Goal: Task Accomplishment & Management: Use online tool/utility

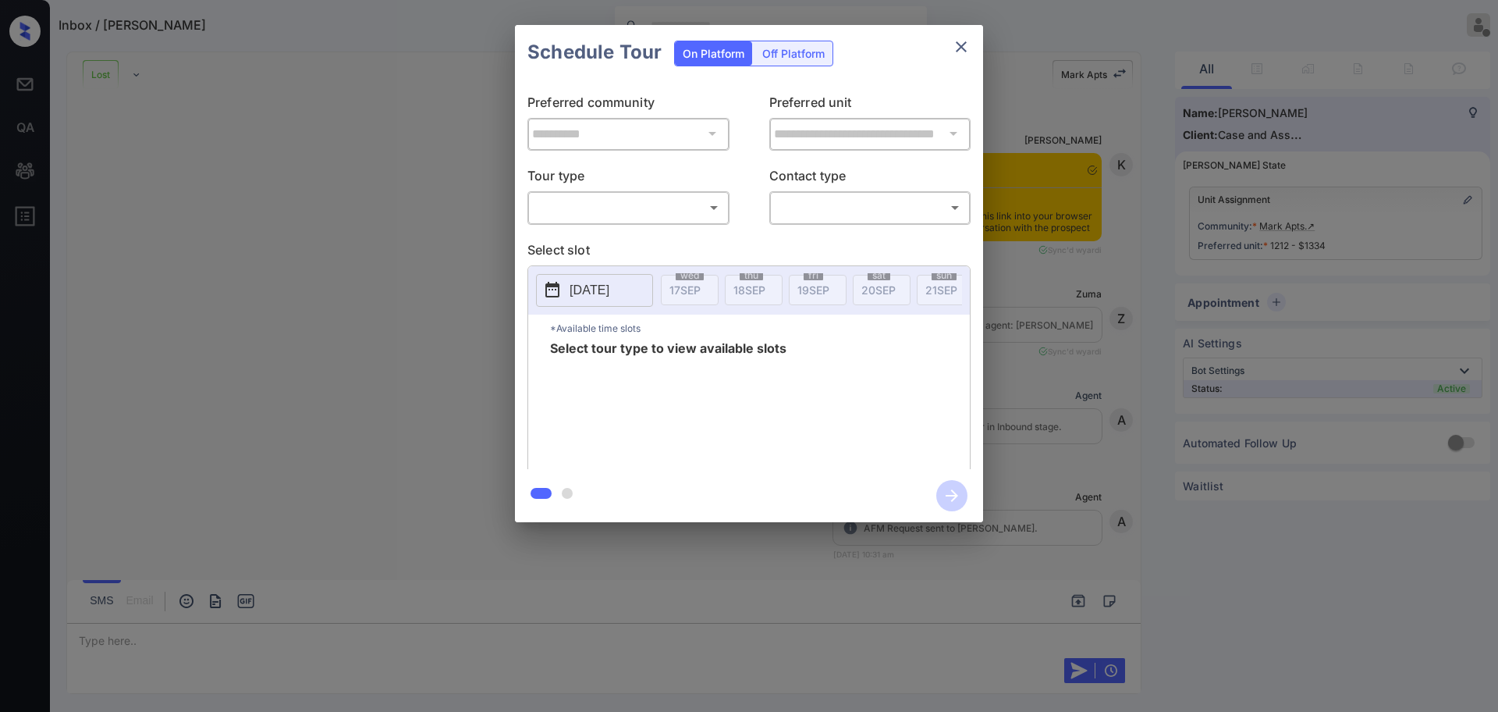
scroll to position [3474, 0]
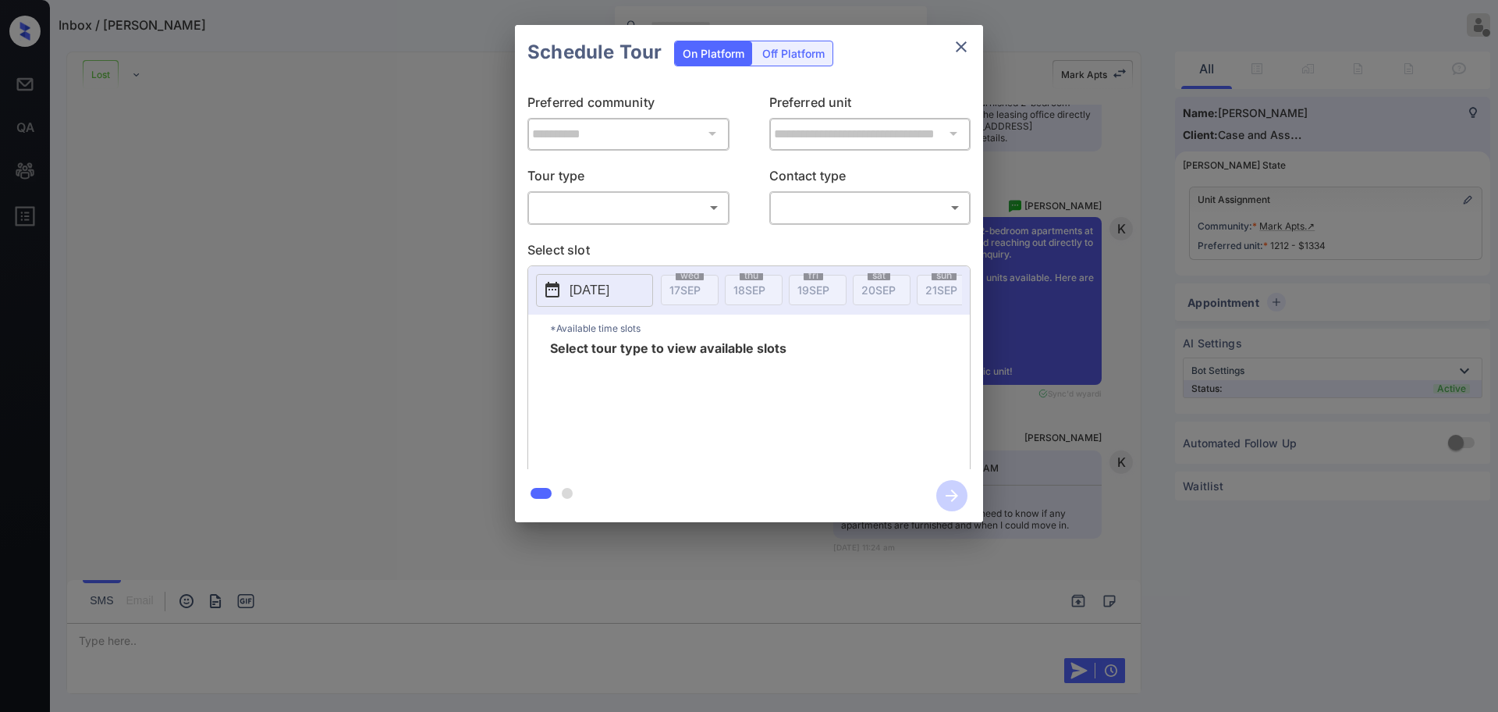
click at [631, 187] on p "Tour type" at bounding box center [629, 177] width 202 height 25
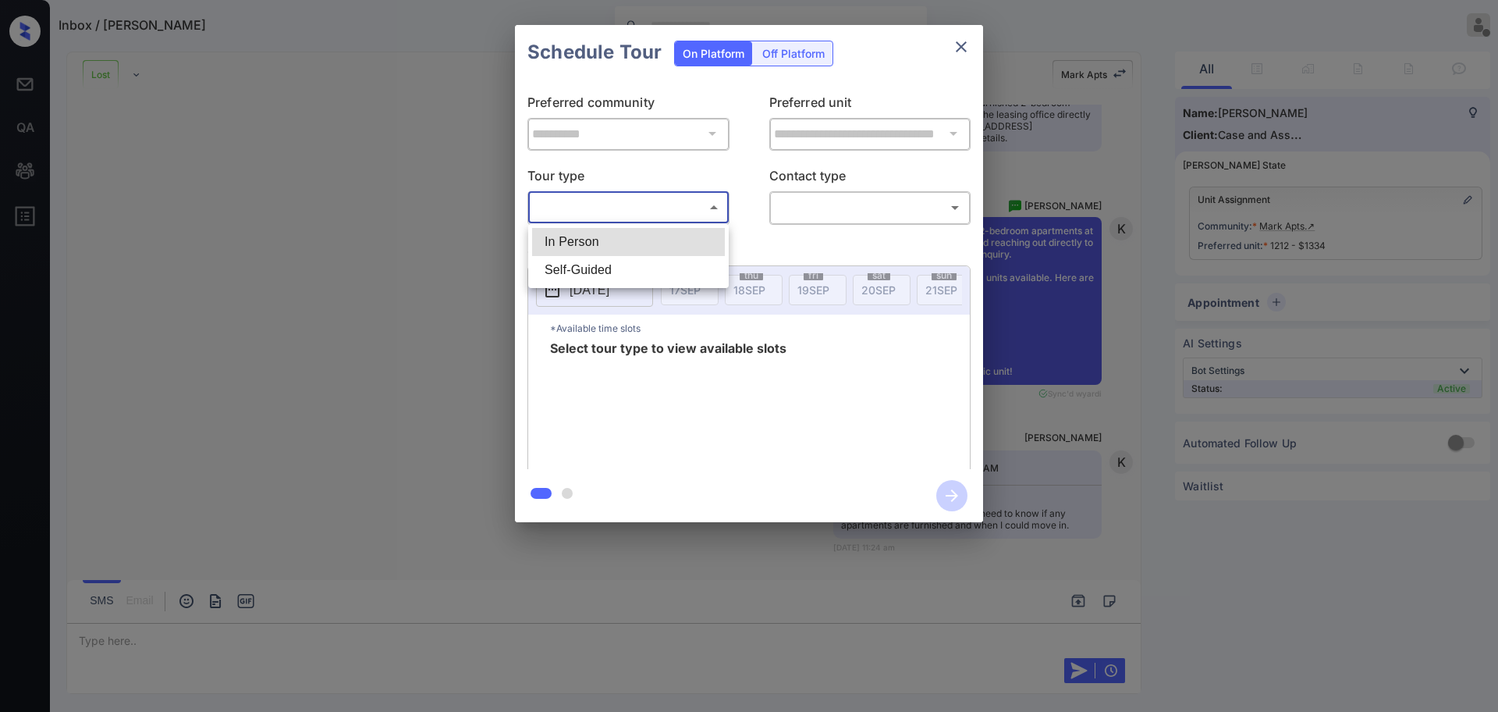
click at [627, 206] on body "Inbox / [PERSON_NAME] G Offline Set yourself online Set yourself on break Profi…" at bounding box center [749, 356] width 1498 height 712
click at [964, 45] on div at bounding box center [749, 356] width 1498 height 712
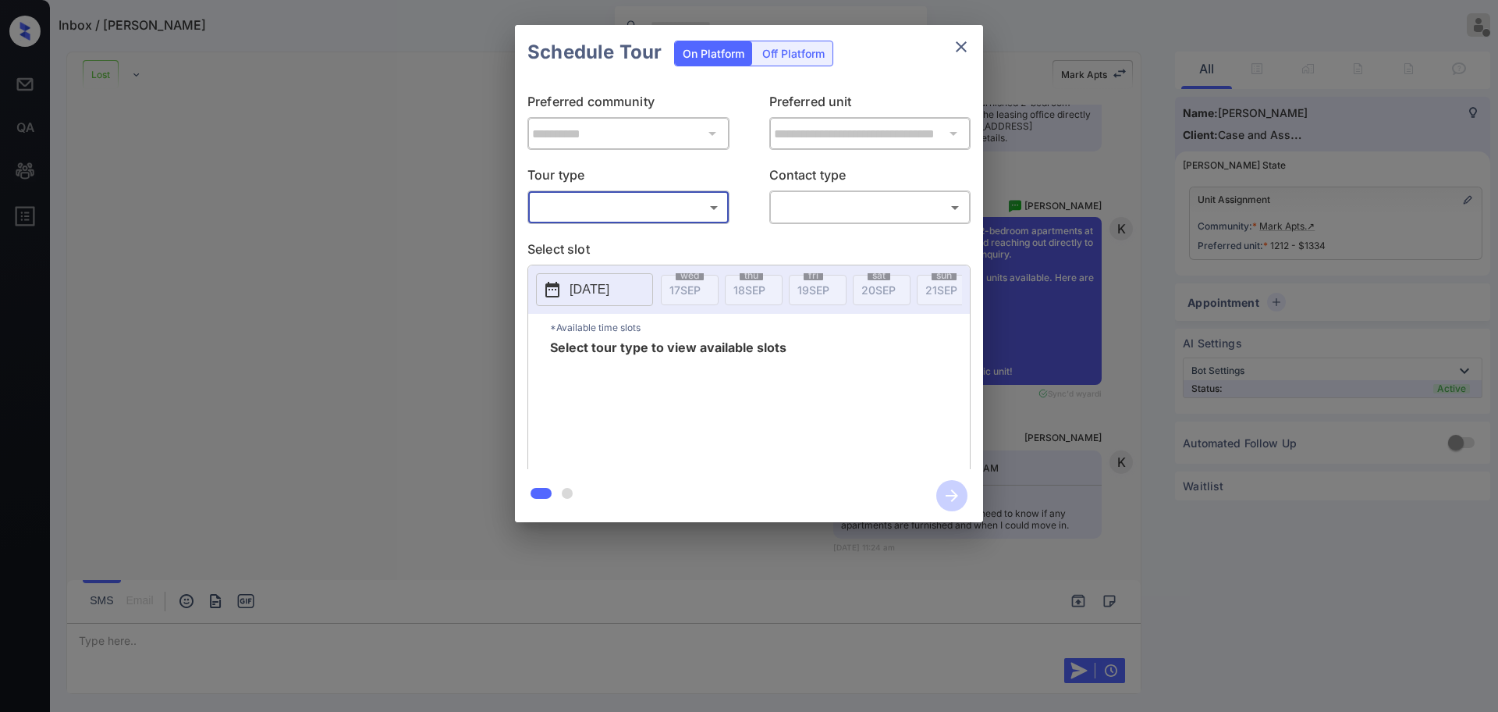
click at [964, 45] on icon "close" at bounding box center [961, 46] width 11 height 11
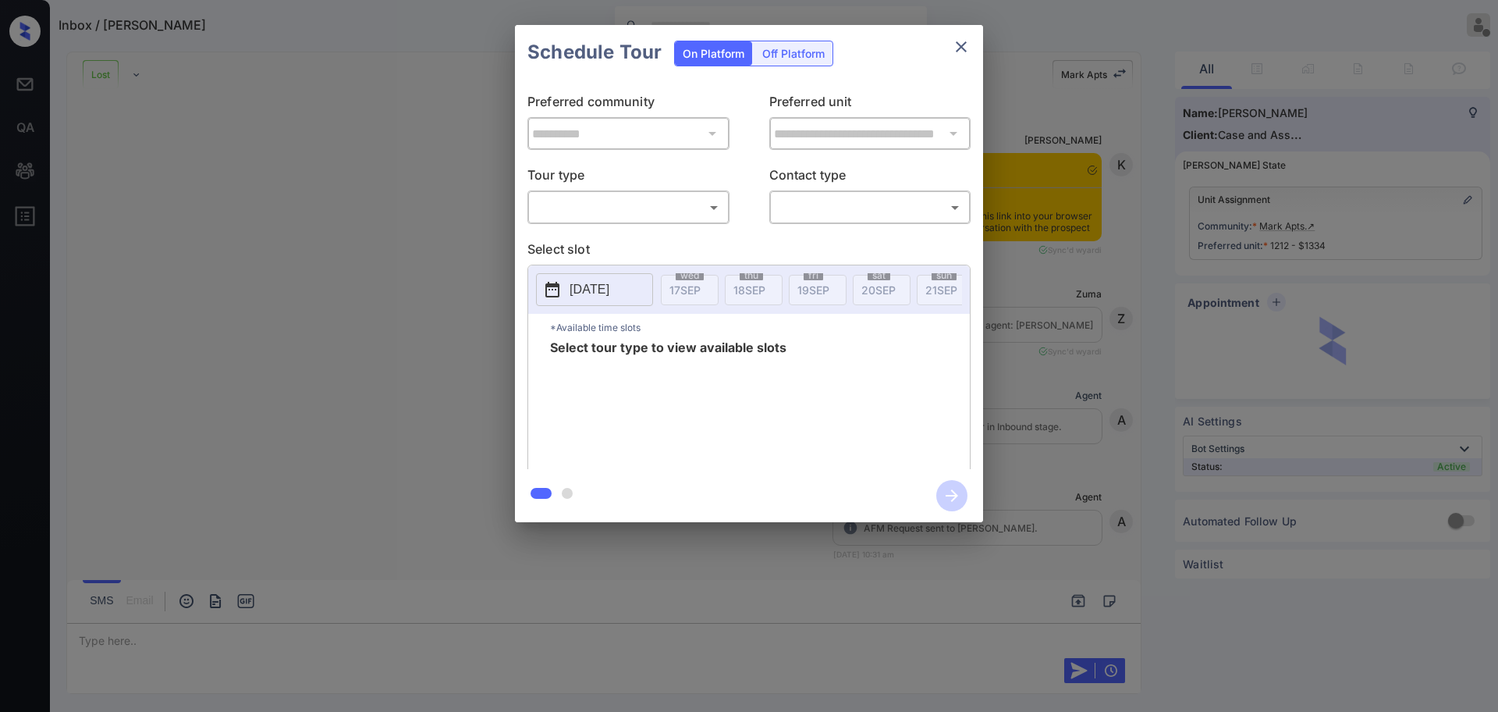
scroll to position [1864, 0]
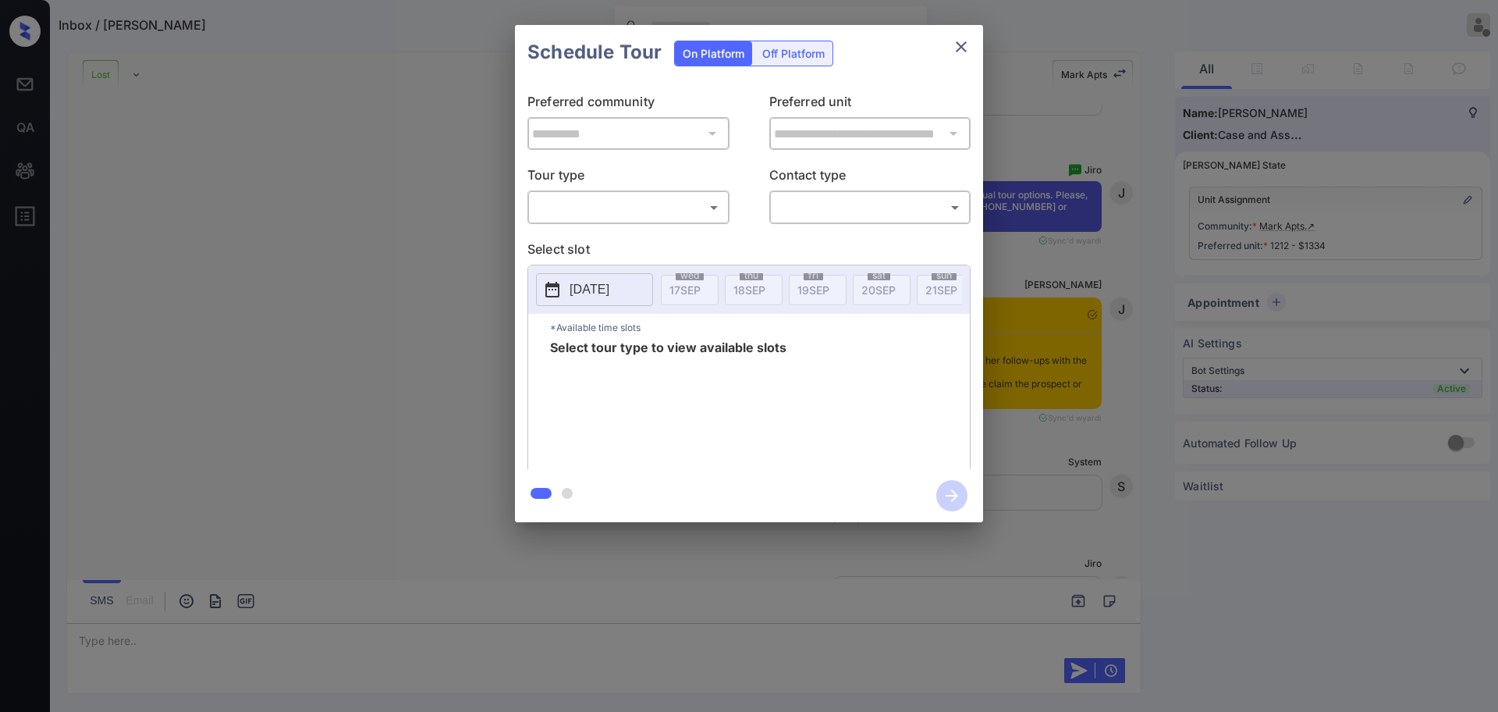
click at [664, 208] on body "Inbox / [PERSON_NAME] G Offline Set yourself online Set yourself on break Profi…" at bounding box center [749, 356] width 1498 height 712
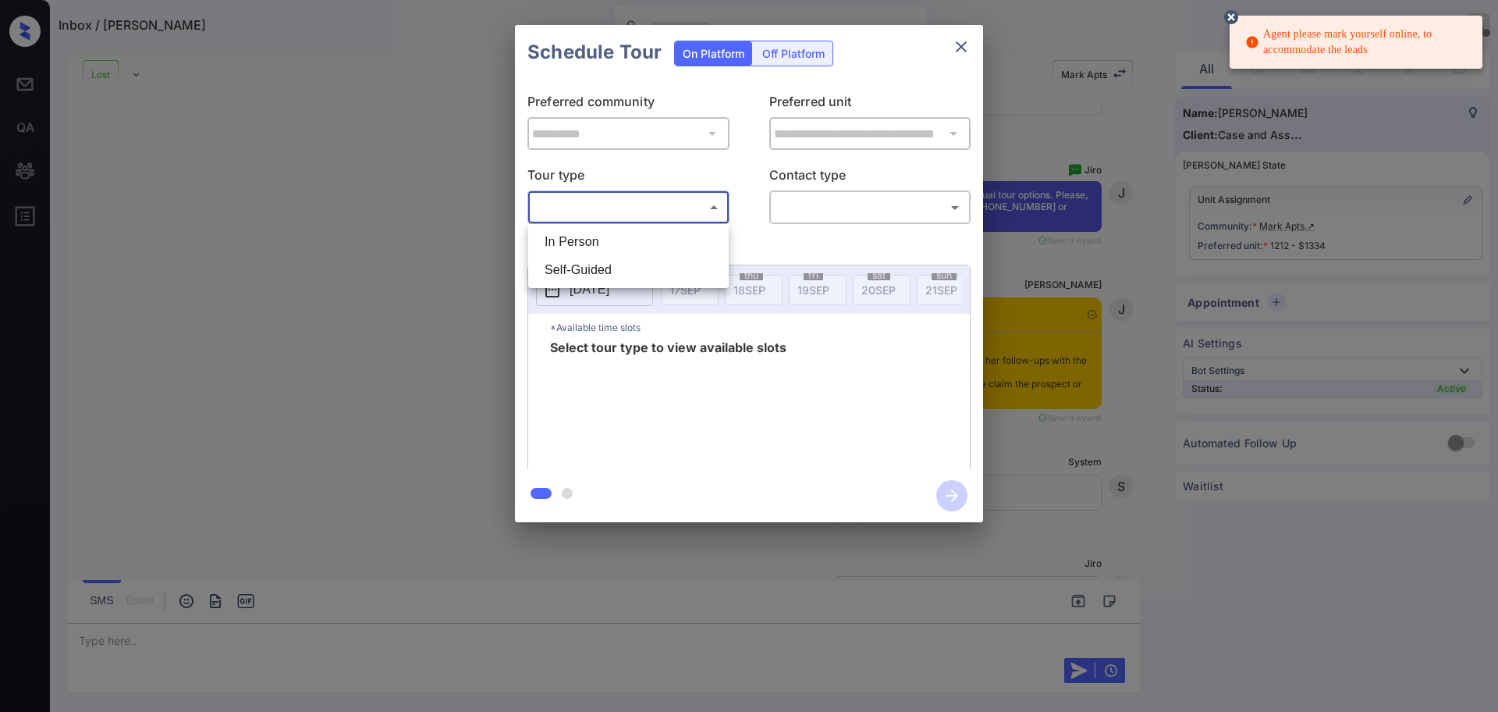
click at [973, 49] on div at bounding box center [749, 356] width 1498 height 712
click at [968, 44] on icon "close" at bounding box center [961, 46] width 19 height 19
